Goal: Information Seeking & Learning: Learn about a topic

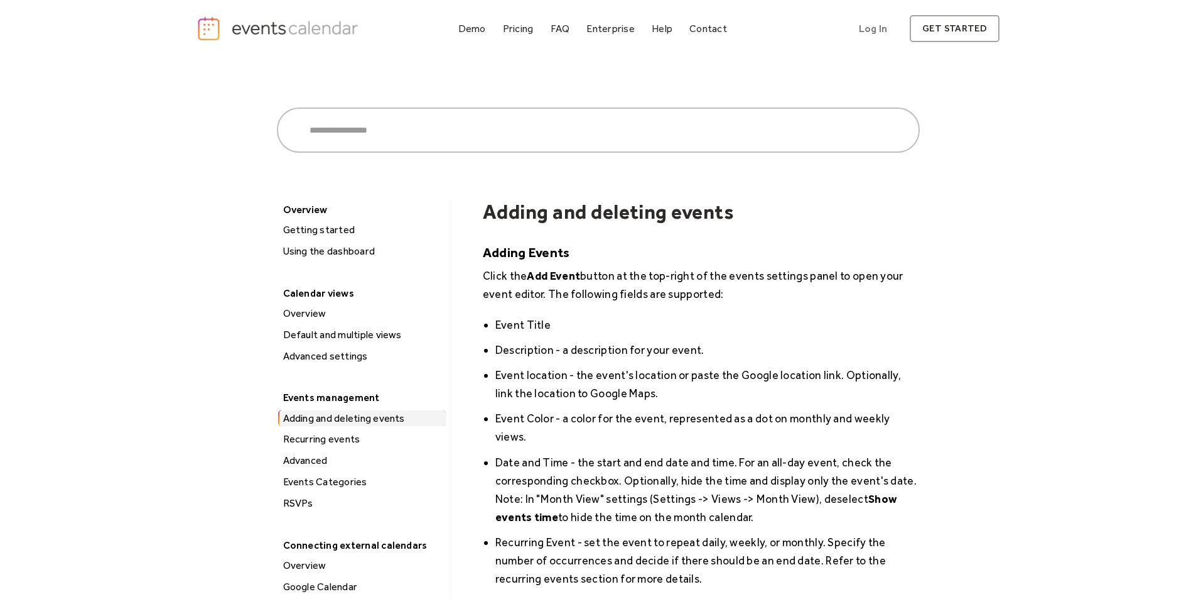
click at [327, 227] on div "Getting started" at bounding box center [362, 230] width 166 height 16
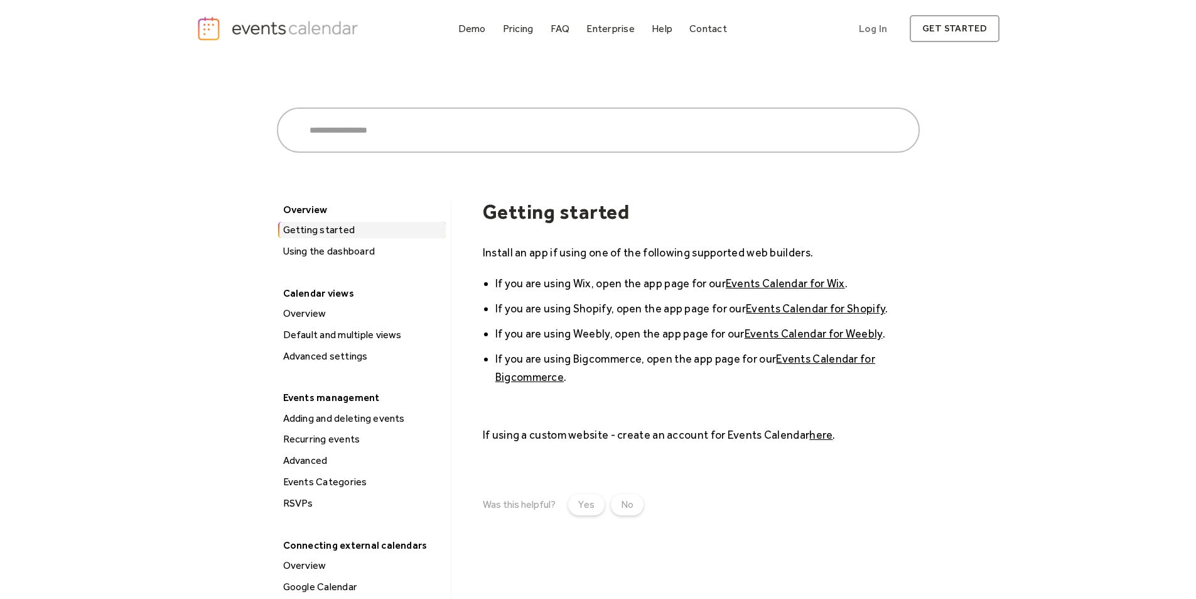
click at [342, 254] on div "Using the dashboard" at bounding box center [362, 251] width 166 height 16
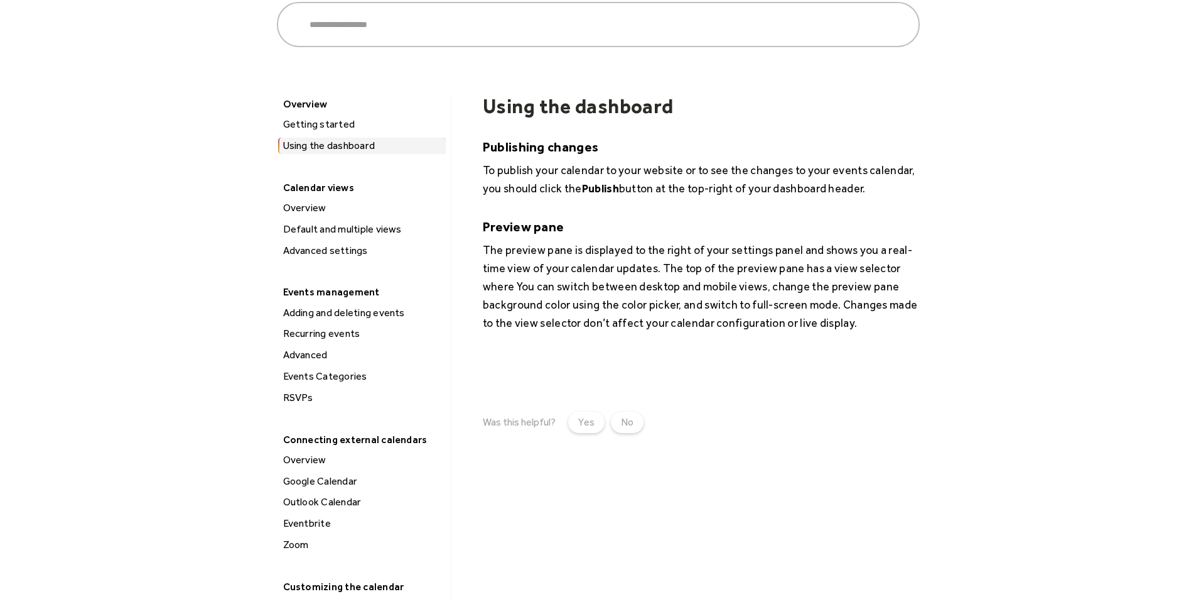
scroll to position [126, 0]
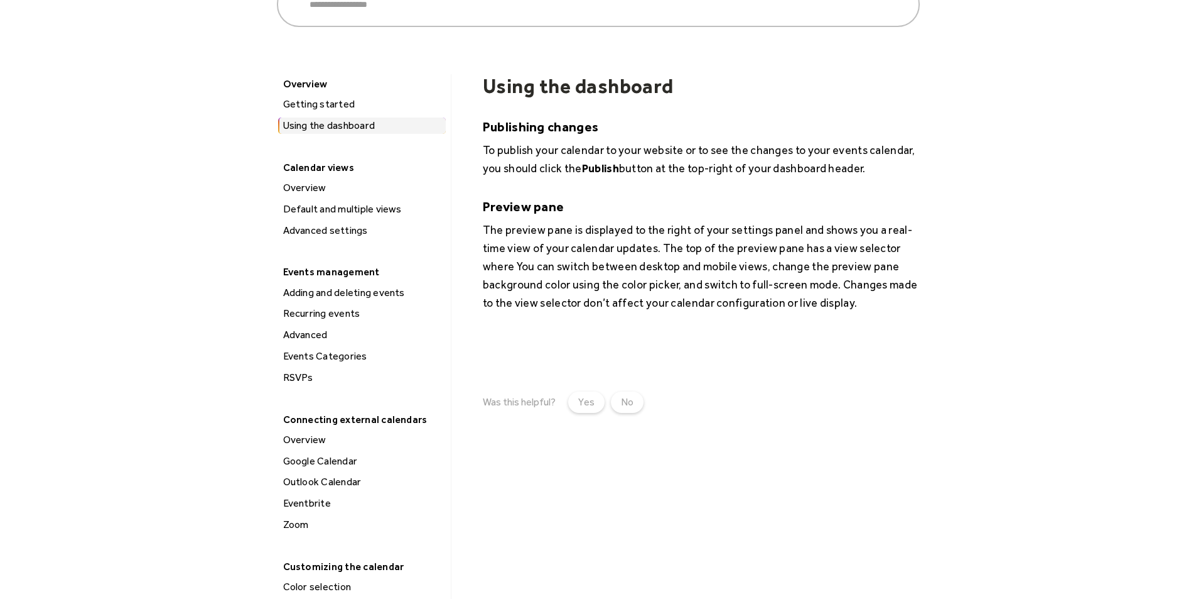
click at [320, 226] on div "Advanced settings" at bounding box center [362, 230] width 166 height 16
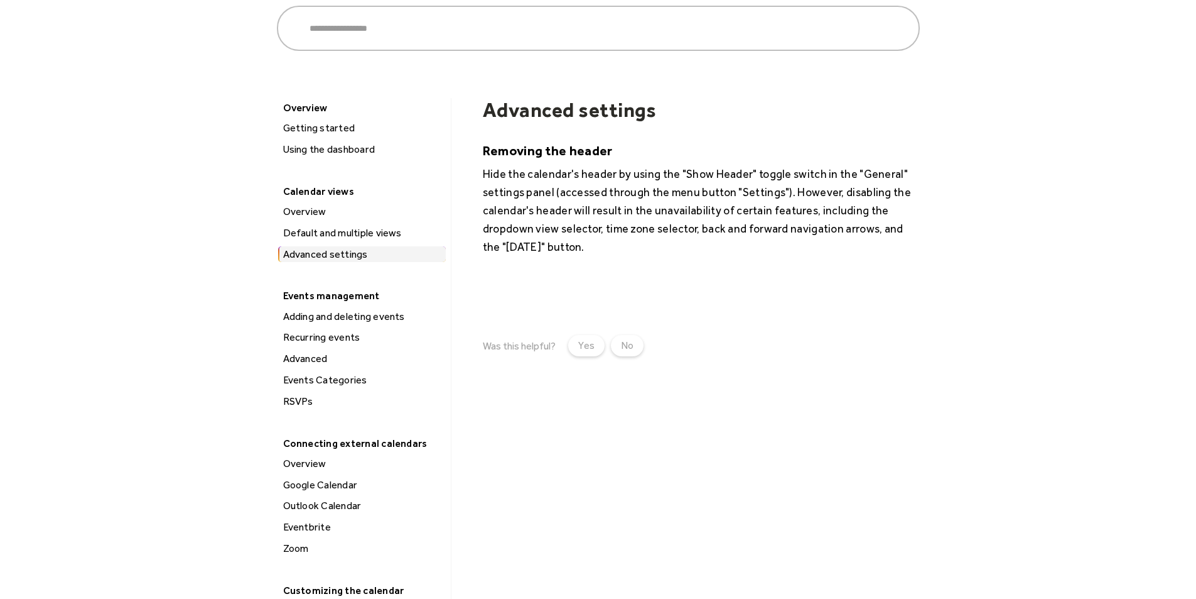
scroll to position [126, 0]
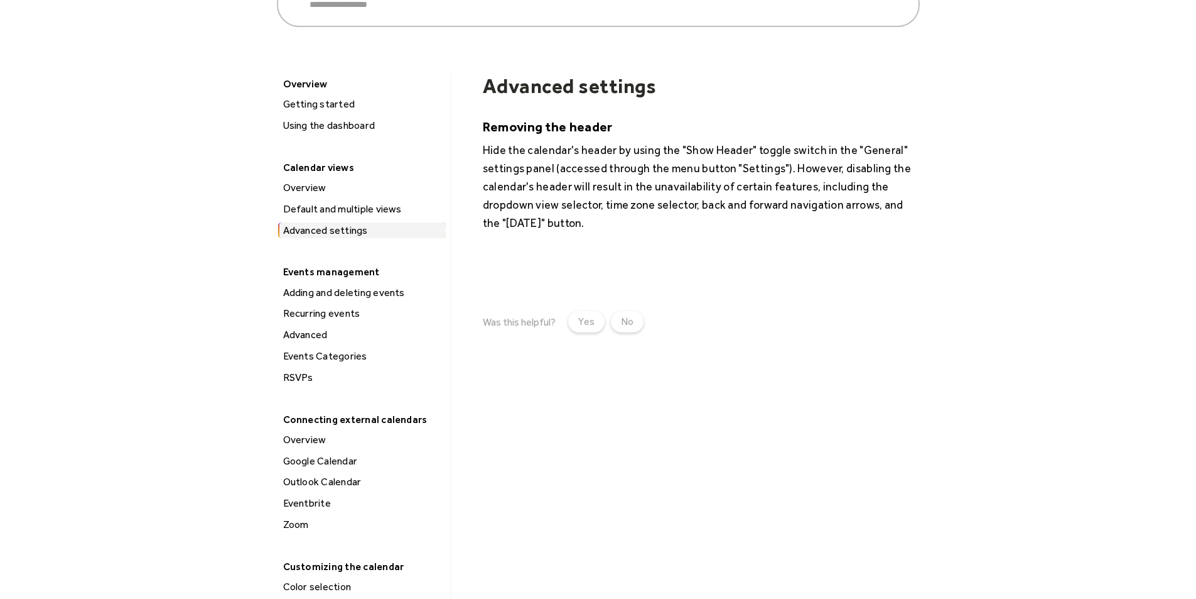
click at [323, 330] on div "Advanced" at bounding box center [362, 335] width 166 height 16
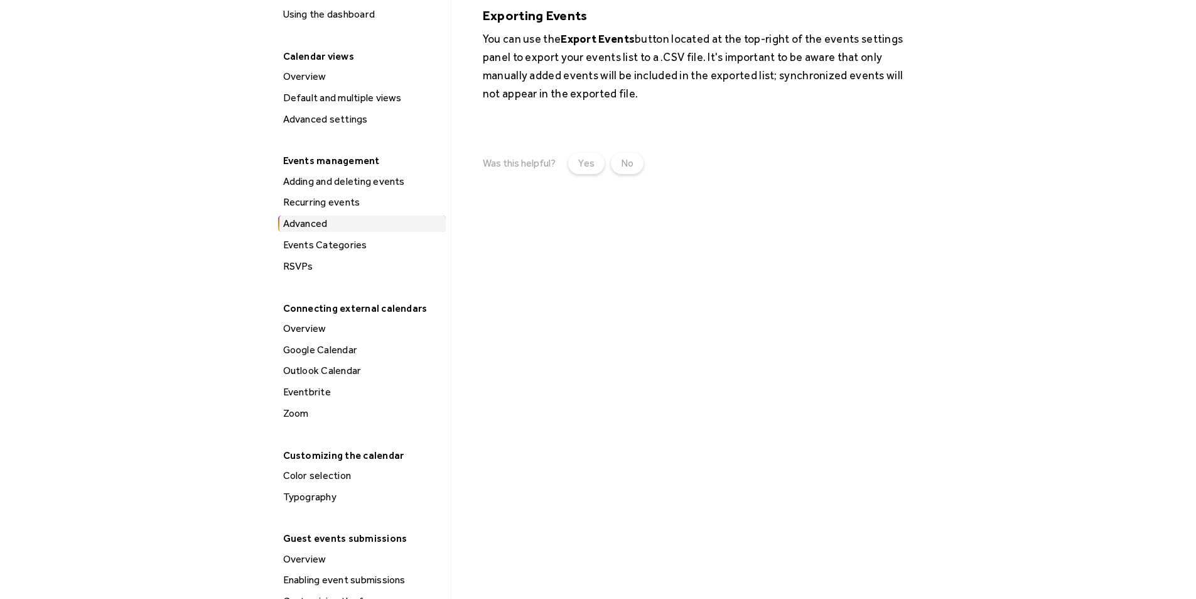
scroll to position [251, 0]
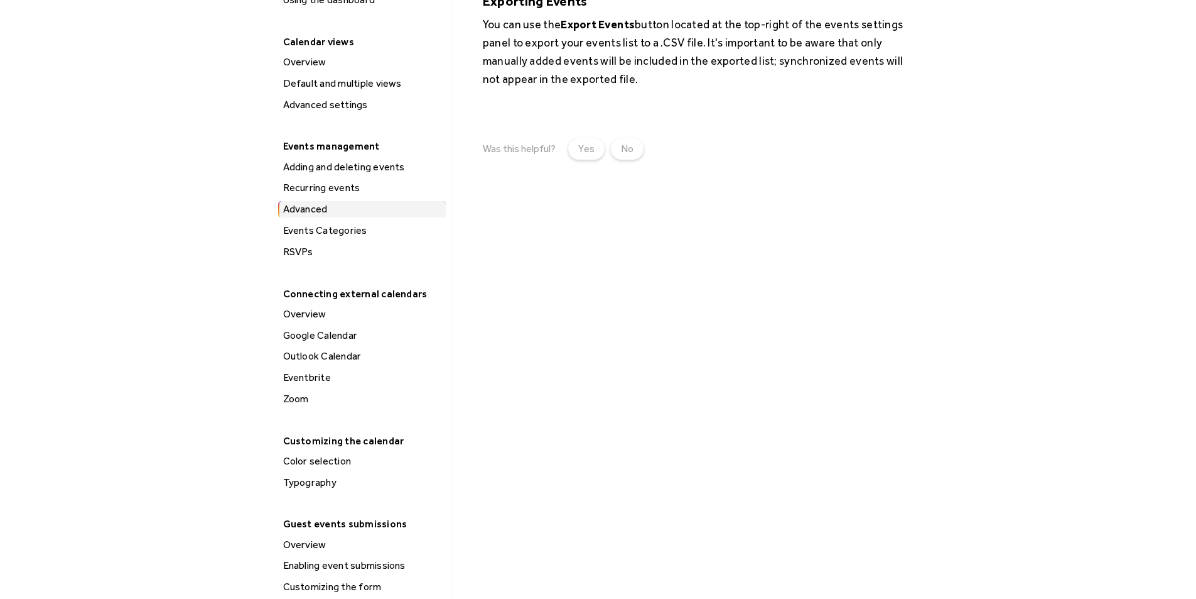
click at [331, 235] on div "Events Categories" at bounding box center [362, 230] width 166 height 16
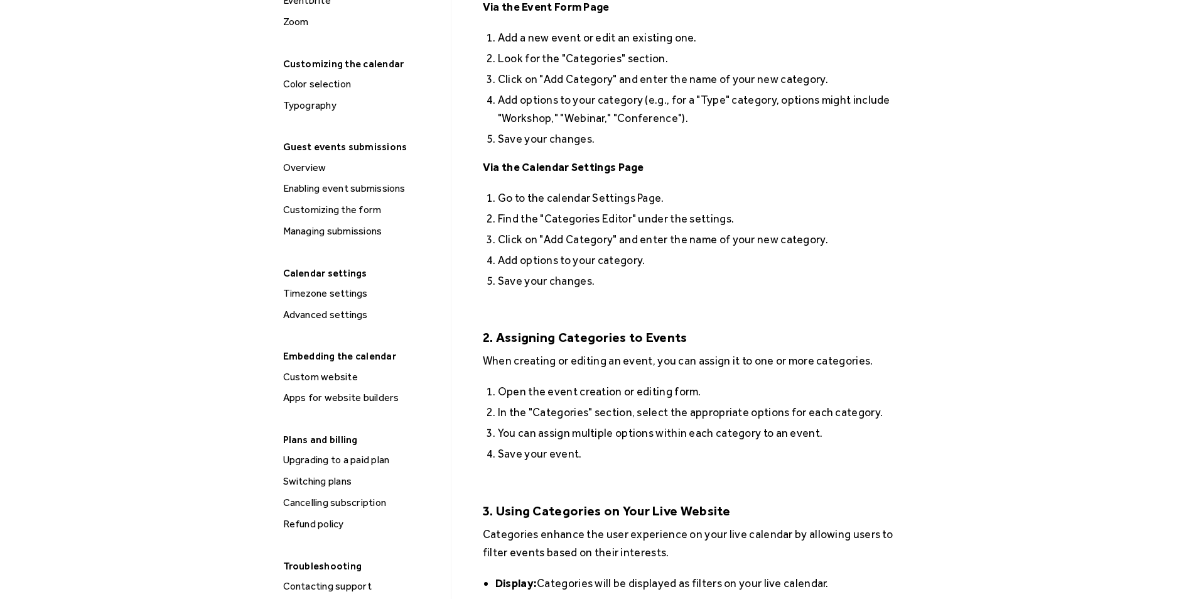
scroll to position [691, 0]
